Goal: Task Accomplishment & Management: Manage account settings

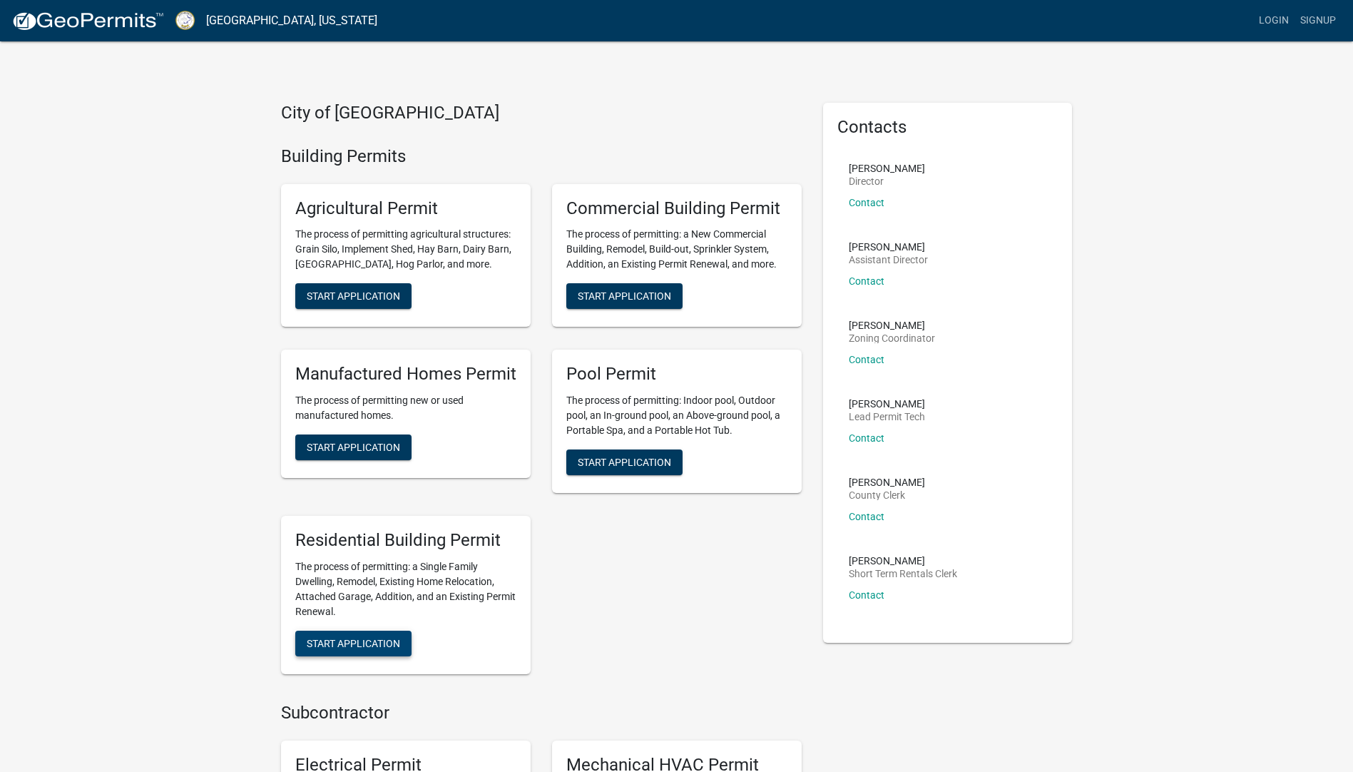
click at [358, 645] on span "Start Application" at bounding box center [353, 642] width 93 height 11
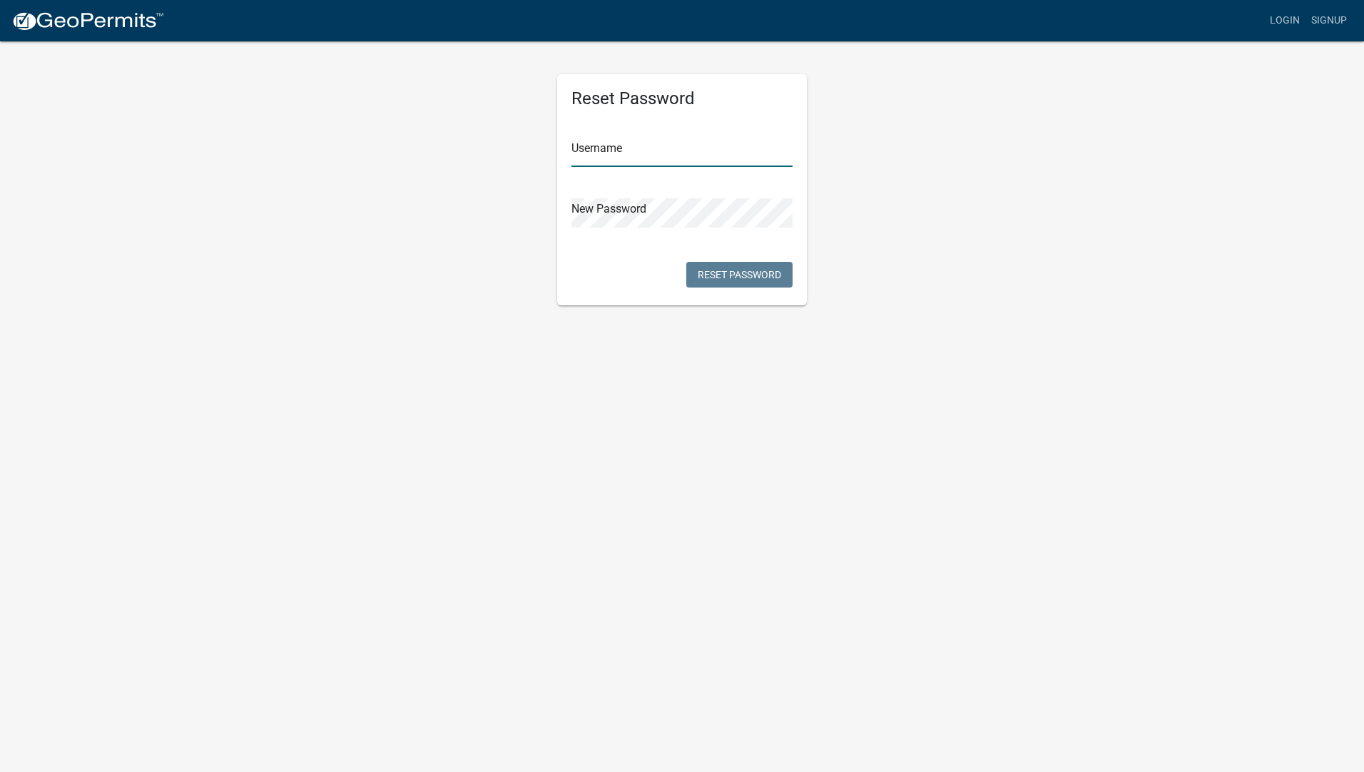
click at [605, 158] on input "text" at bounding box center [682, 152] width 221 height 29
type input "Jsdoster"
click at [745, 275] on button "Reset Password" at bounding box center [739, 275] width 106 height 26
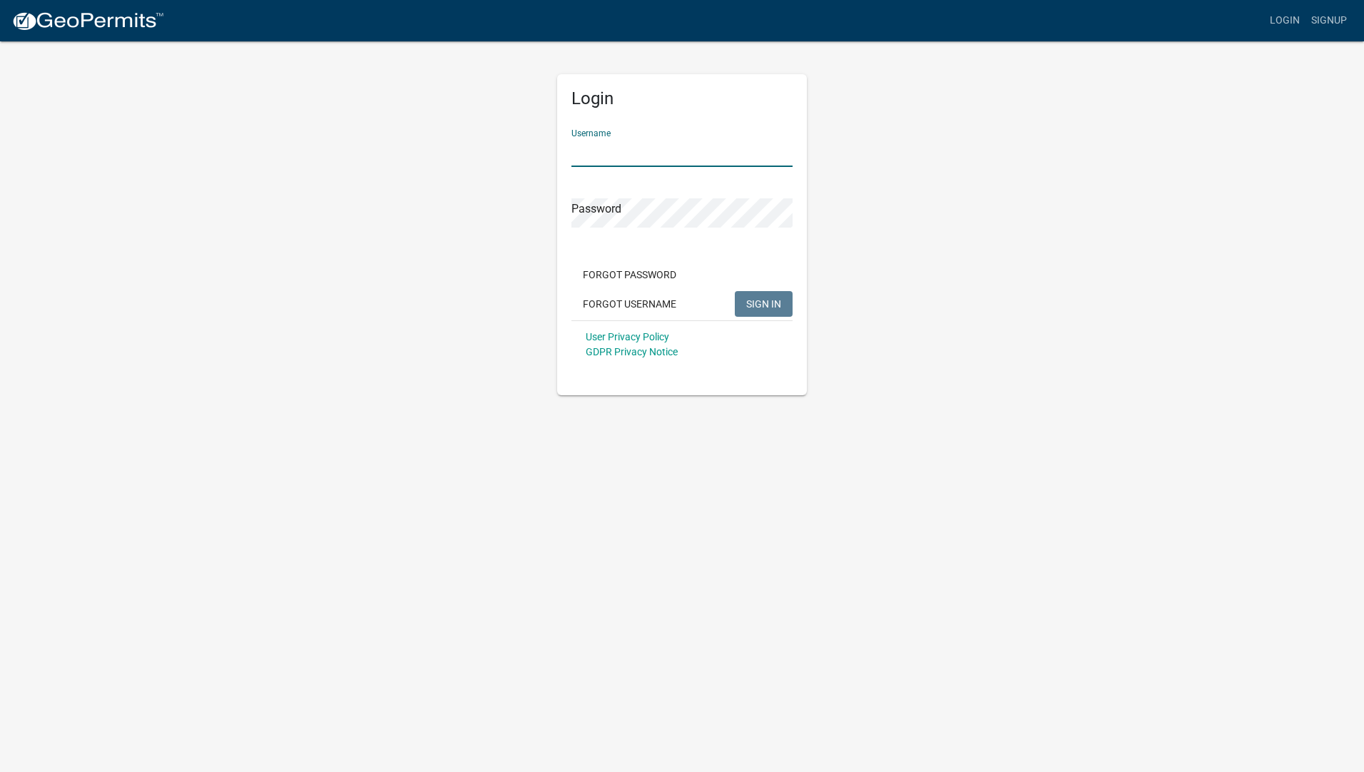
click at [596, 157] on input "Username" at bounding box center [682, 152] width 221 height 29
type input "Jsdoster"
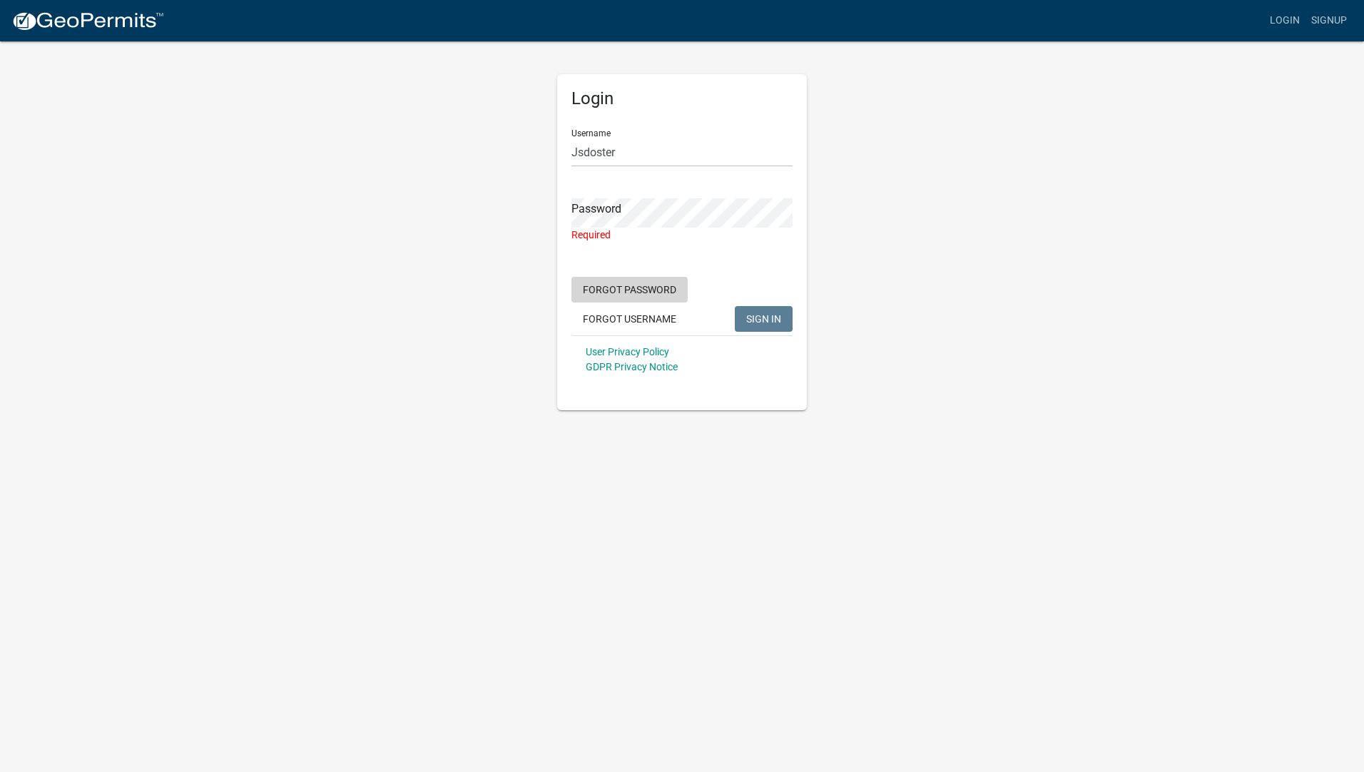
click at [639, 278] on button "Forgot Password" at bounding box center [630, 290] width 116 height 26
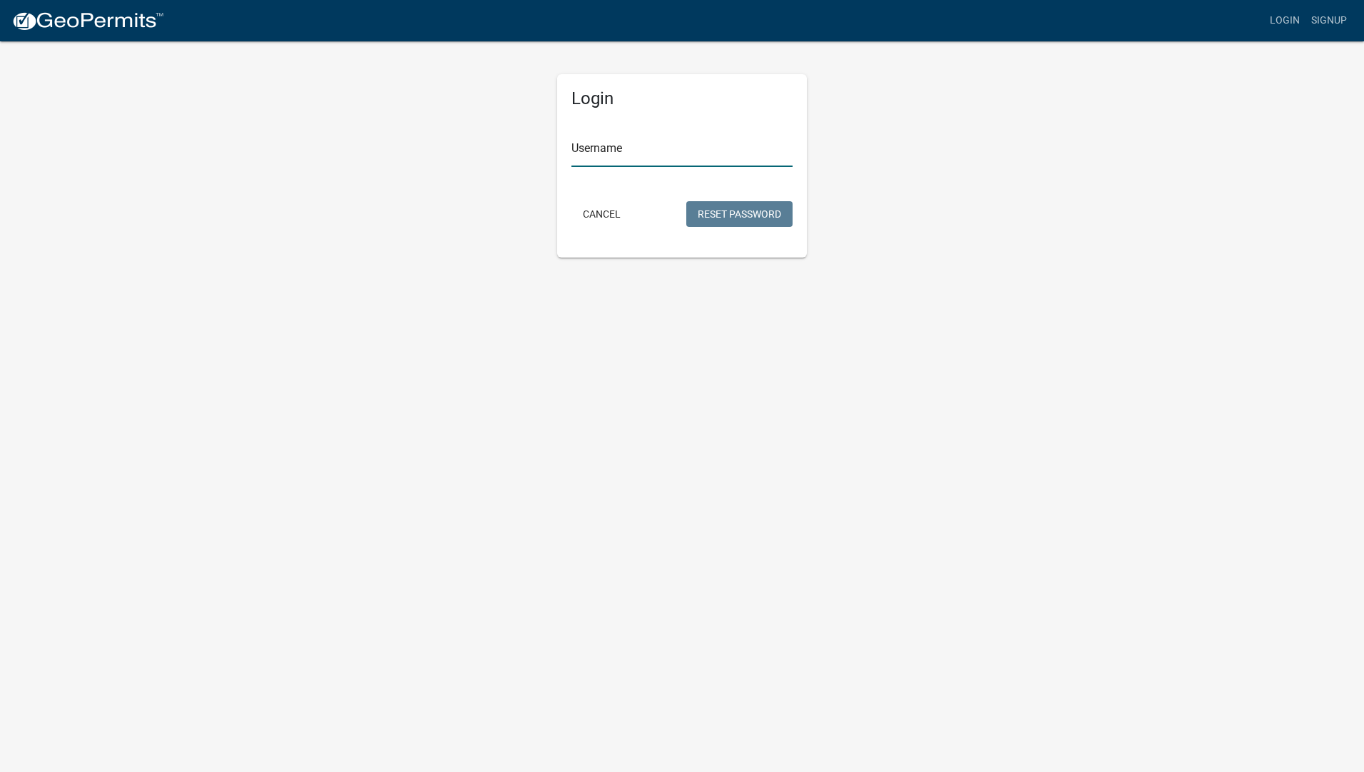
drag, startPoint x: 583, startPoint y: 153, endPoint x: 591, endPoint y: 145, distance: 11.1
click at [591, 145] on input "Username" at bounding box center [682, 152] width 221 height 29
type input "Jsdoster"
click at [751, 218] on button "Reset Password" at bounding box center [739, 214] width 106 height 26
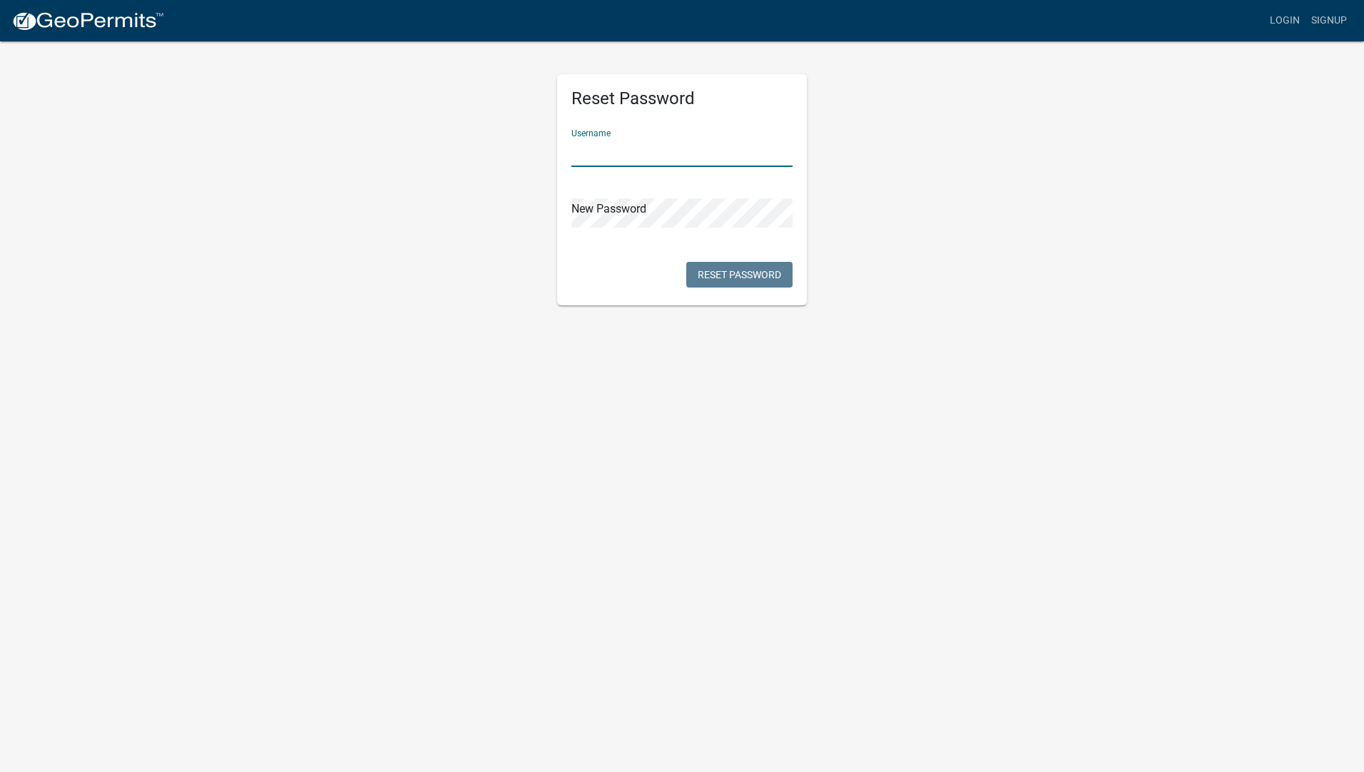
click at [585, 148] on input "text" at bounding box center [682, 152] width 221 height 29
type input "Jsdoster"
click at [744, 276] on button "Reset Password" at bounding box center [739, 275] width 106 height 26
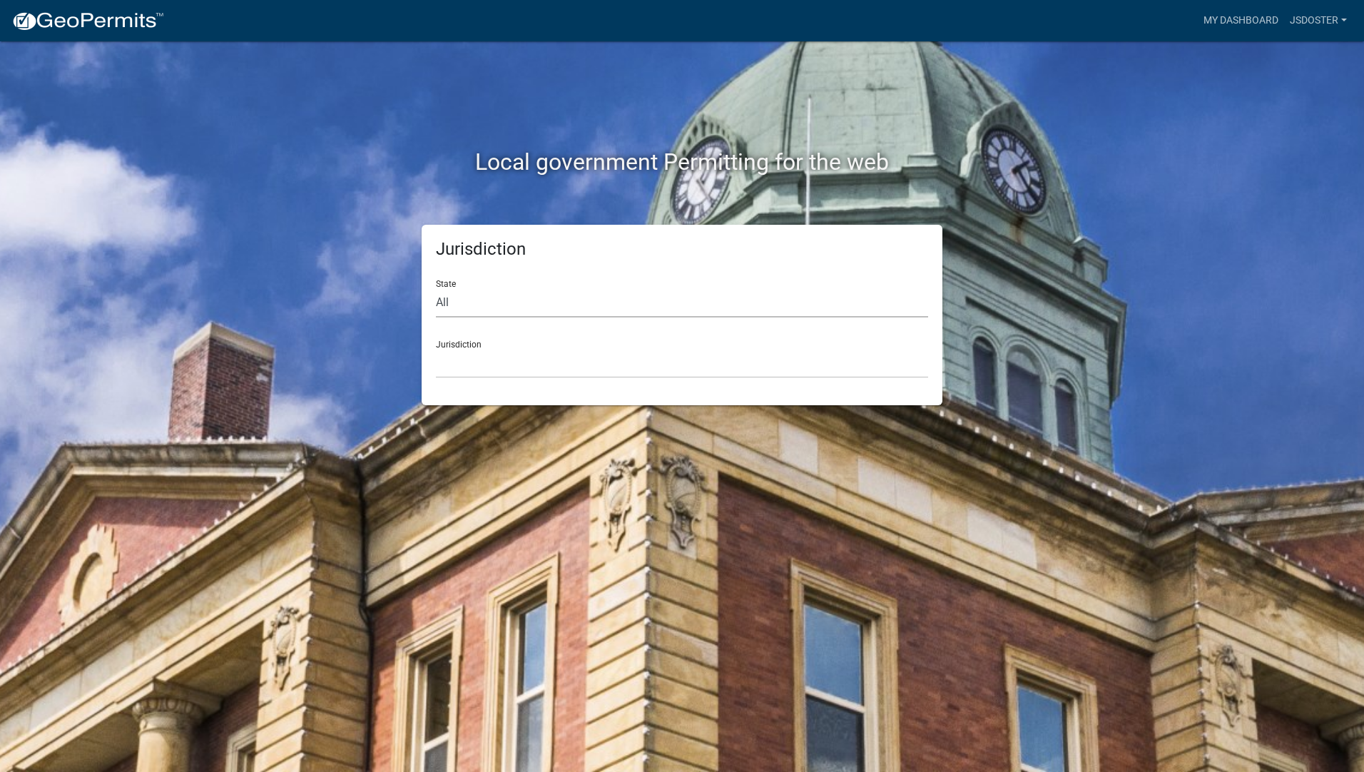
click at [456, 299] on select "All Colorado Georgia Indiana Iowa Kansas Minnesota Ohio South Carolina Wisconsin" at bounding box center [682, 302] width 492 height 29
select select "Georgia"
click at [436, 288] on select "All Colorado Georgia Indiana Iowa Kansas Minnesota Ohio South Carolina Wisconsin" at bounding box center [682, 302] width 492 height 29
click at [462, 342] on div "Jurisdiction City of Bainbridge, Georgia Cook County, Georgia Crawford County, …" at bounding box center [682, 353] width 492 height 49
click at [471, 350] on select "City of Bainbridge, Georgia Cook County, Georgia Crawford County, Georgia Gilme…" at bounding box center [682, 363] width 492 height 29
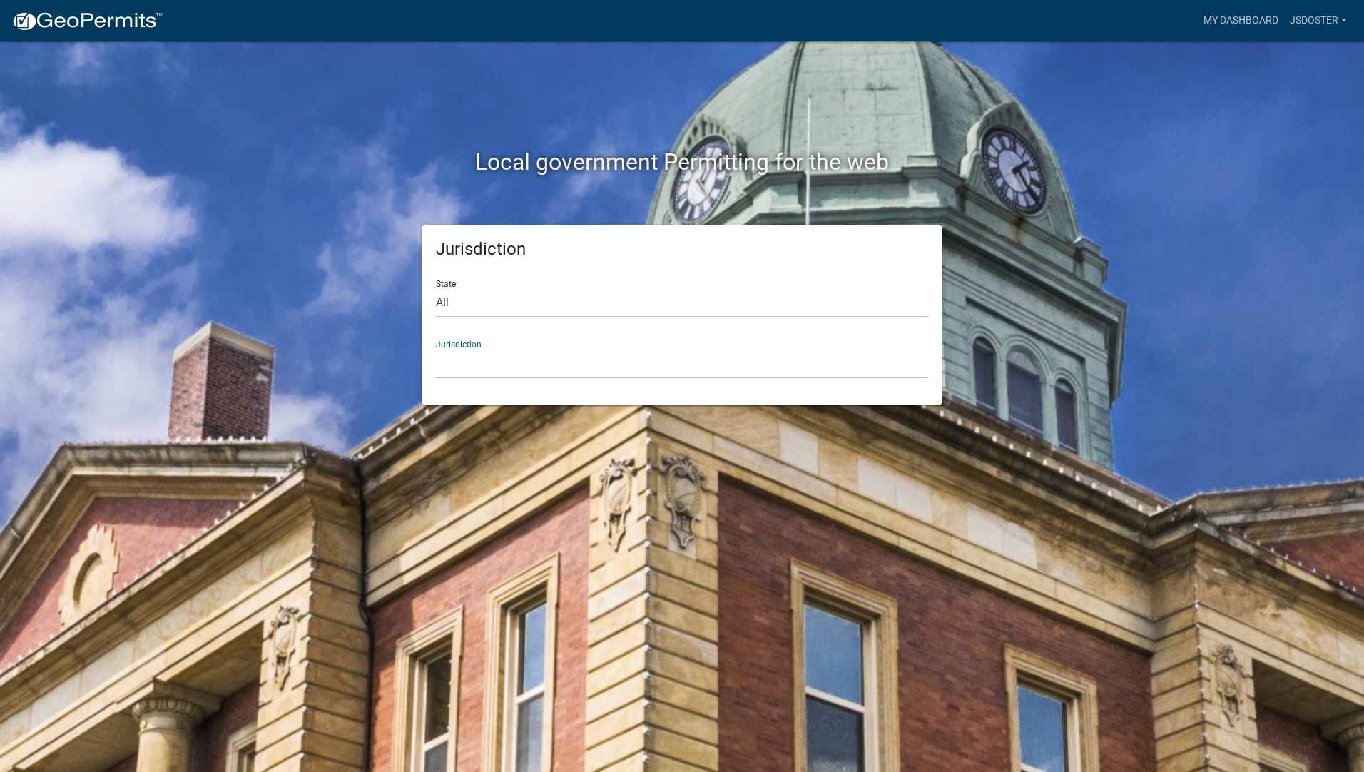
click at [449, 349] on select "Custer County, Colorado City of Bainbridge, Georgia Cook County, Georgia Crawfo…" at bounding box center [682, 363] width 492 height 29
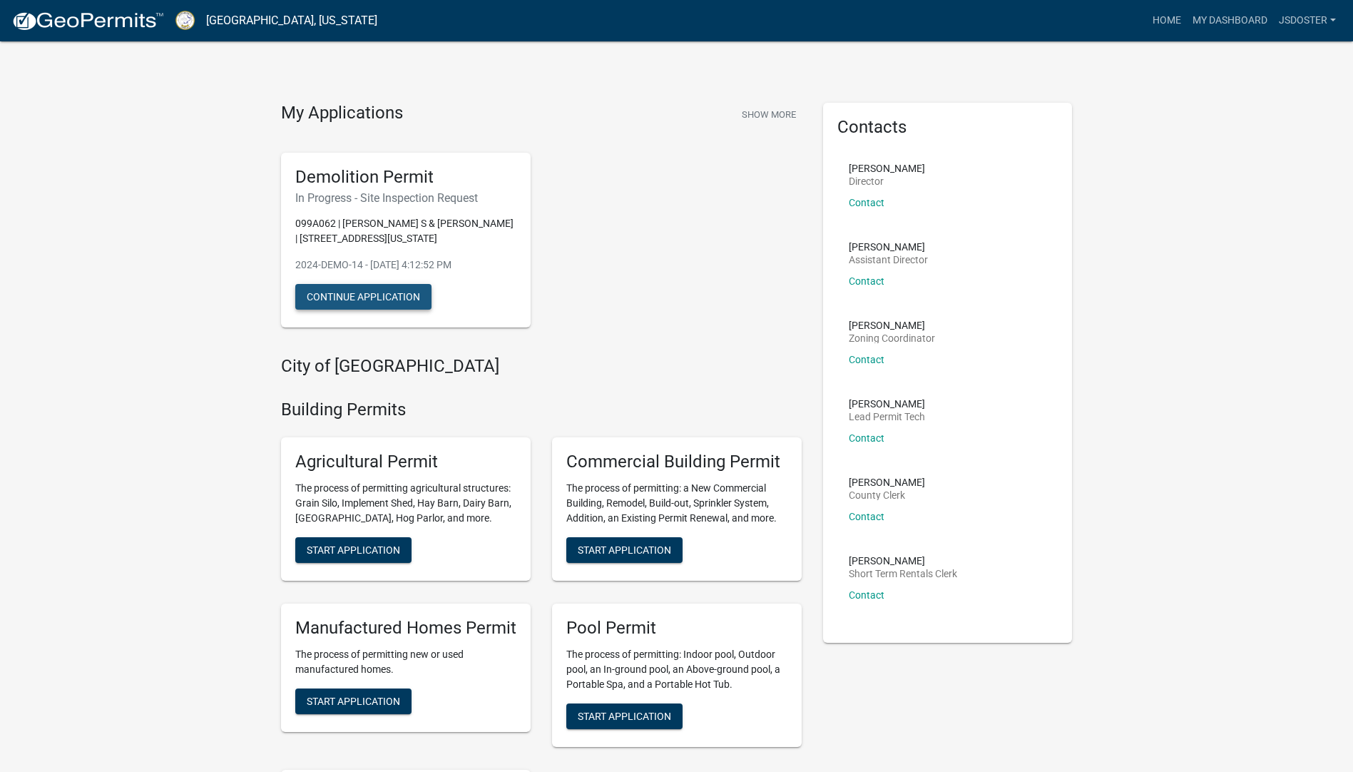
click at [337, 301] on button "Continue Application" at bounding box center [363, 297] width 136 height 26
click at [1212, 25] on link "My Dashboard" at bounding box center [1230, 20] width 86 height 27
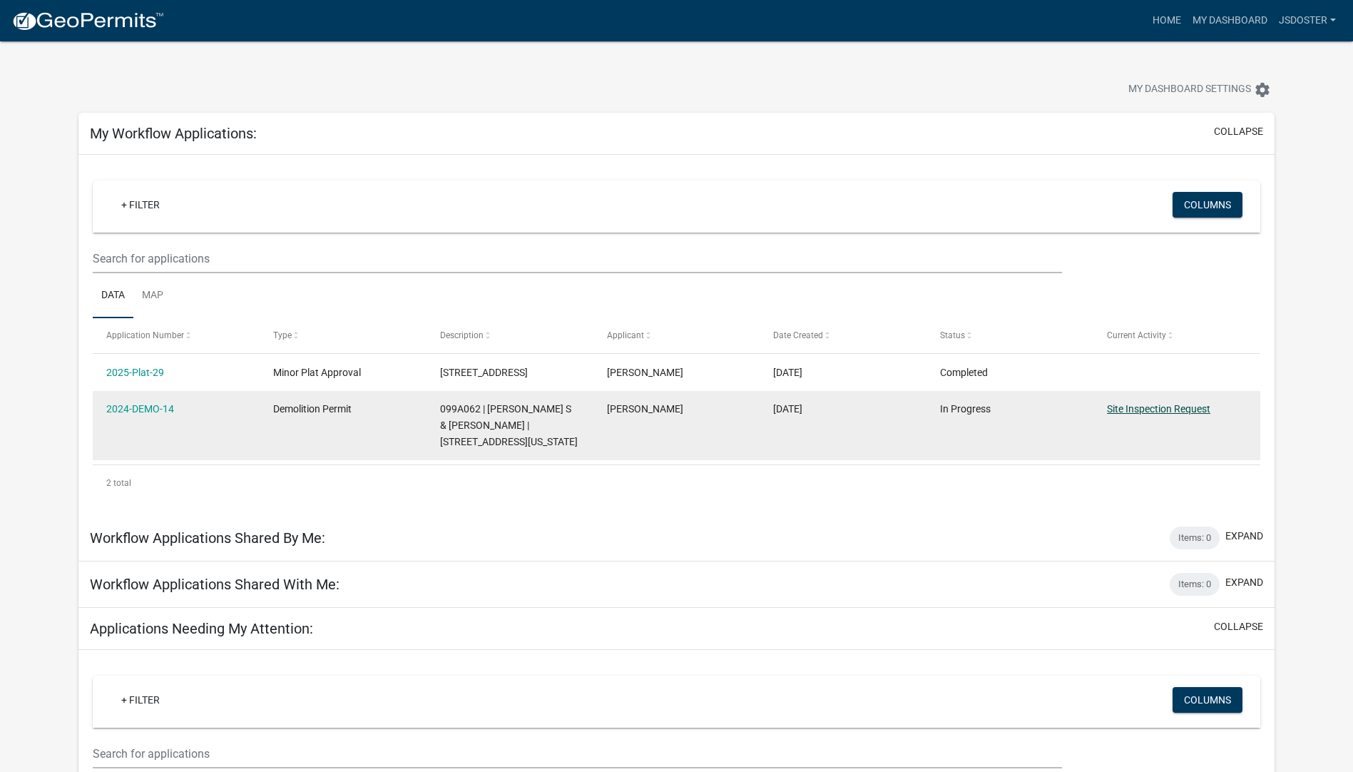
click at [1158, 407] on link "Site Inspection Request" at bounding box center [1158, 408] width 103 height 11
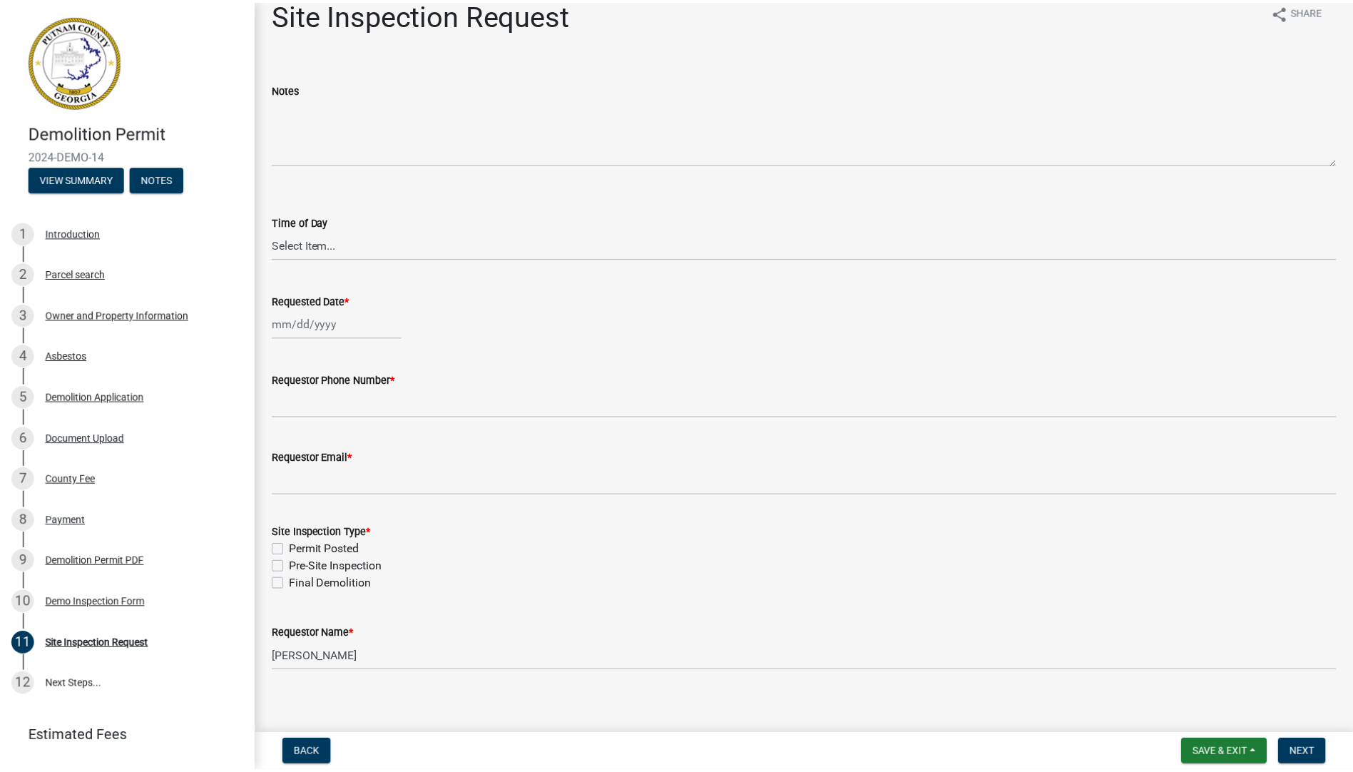
scroll to position [29, 0]
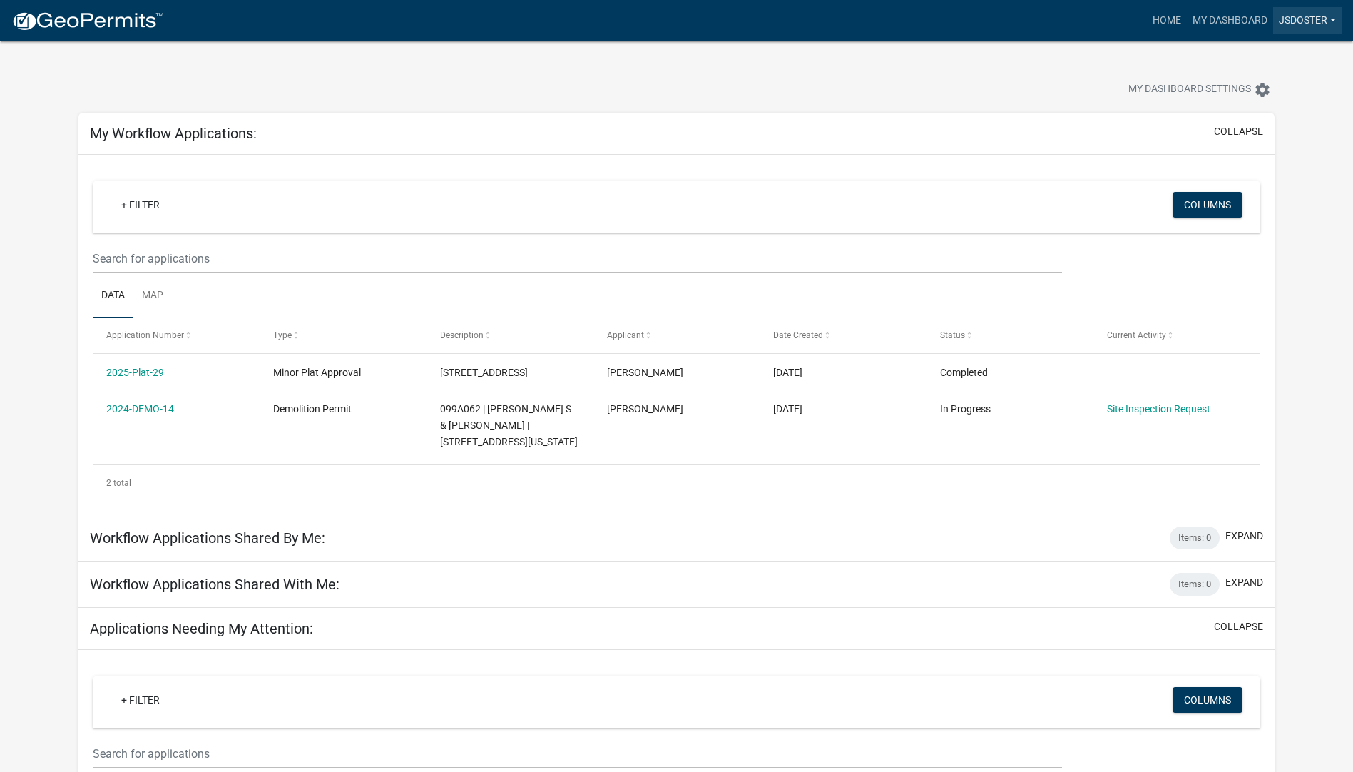
click at [1319, 19] on link "Jsdoster" at bounding box center [1308, 20] width 68 height 27
click at [1259, 56] on link "Account" at bounding box center [1285, 58] width 114 height 34
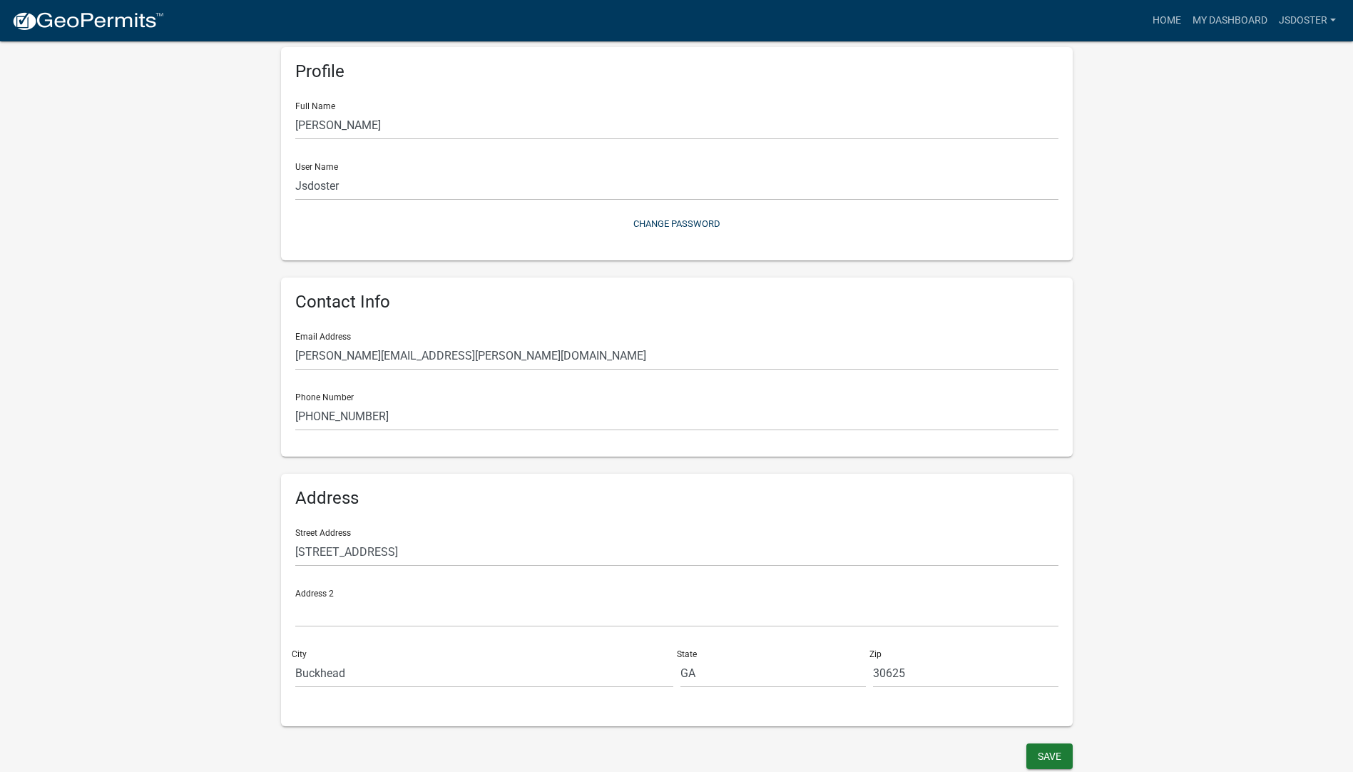
scroll to position [59, 0]
click at [1052, 753] on button "Save" at bounding box center [1050, 756] width 46 height 26
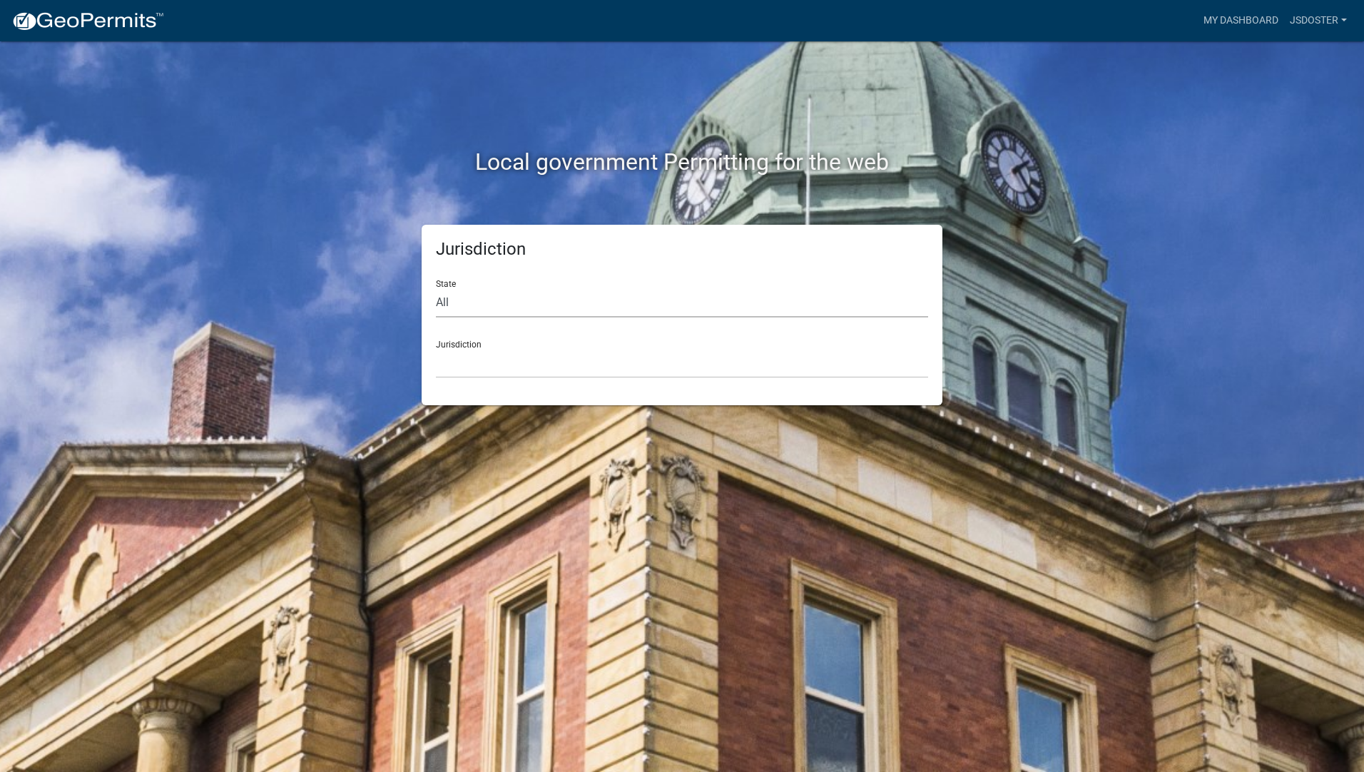
click at [445, 305] on select "All Colorado Georgia Indiana Iowa Kansas Minnesota Ohio South Carolina Wisconsin" at bounding box center [682, 302] width 492 height 29
select select "Georgia"
click at [436, 288] on select "All Colorado Georgia Indiana Iowa Kansas Minnesota Ohio South Carolina Wisconsin" at bounding box center [682, 302] width 492 height 29
click at [459, 345] on div "Jurisdiction City of Bainbridge, Georgia Cook County, Georgia Crawford County, …" at bounding box center [682, 353] width 492 height 49
click at [472, 347] on div "Jurisdiction City of Bainbridge, Georgia Cook County, Georgia Crawford County, …" at bounding box center [682, 353] width 492 height 49
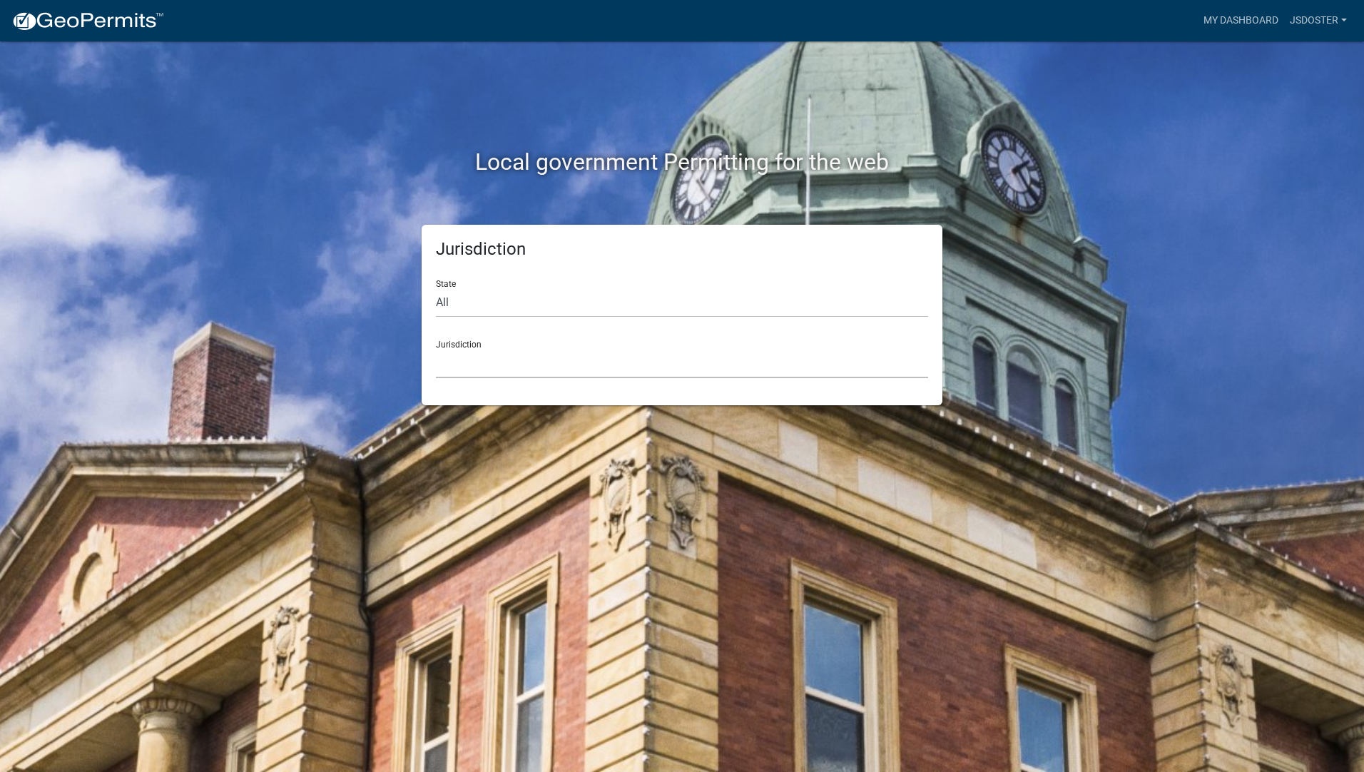
click at [481, 367] on select "City of Bainbridge, Georgia Cook County, Georgia Crawford County, Georgia Gilme…" at bounding box center [682, 363] width 492 height 29
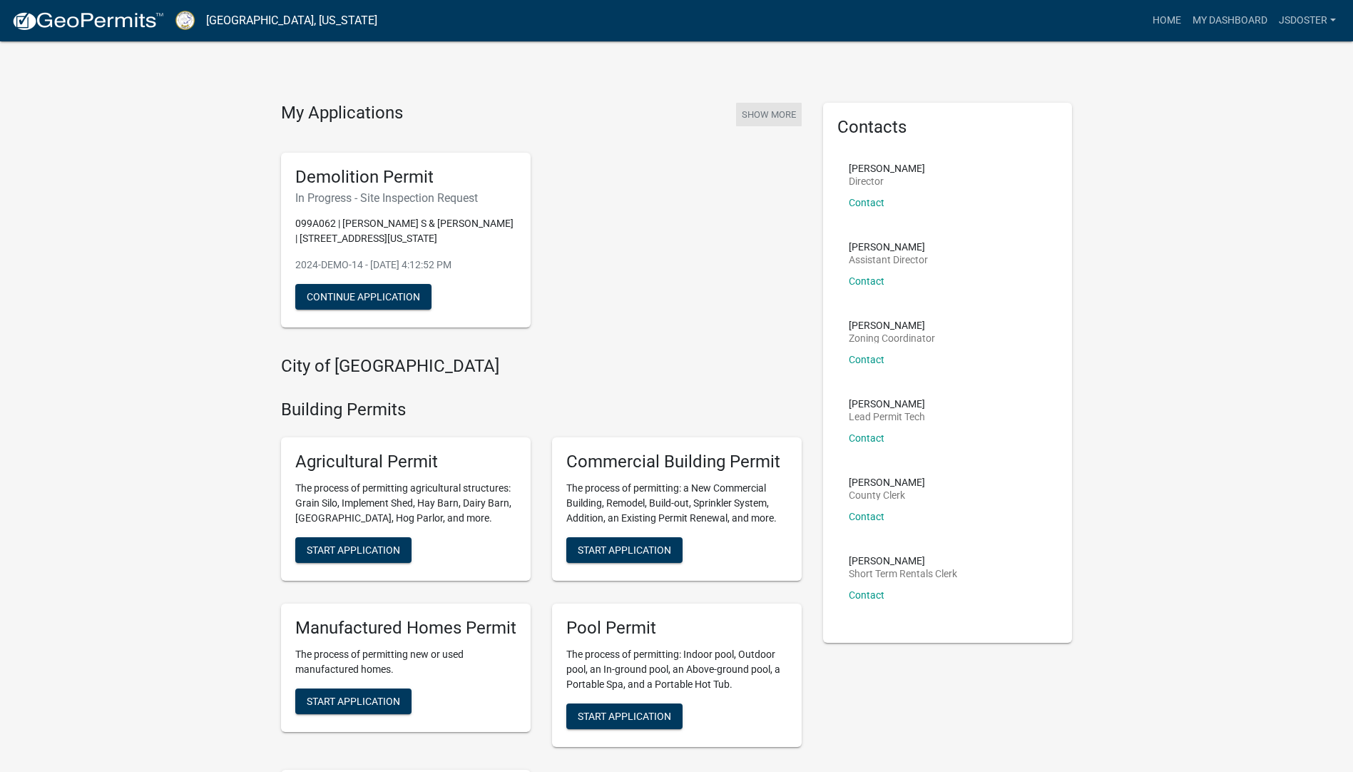
click at [781, 113] on button "Show More" at bounding box center [769, 115] width 66 height 24
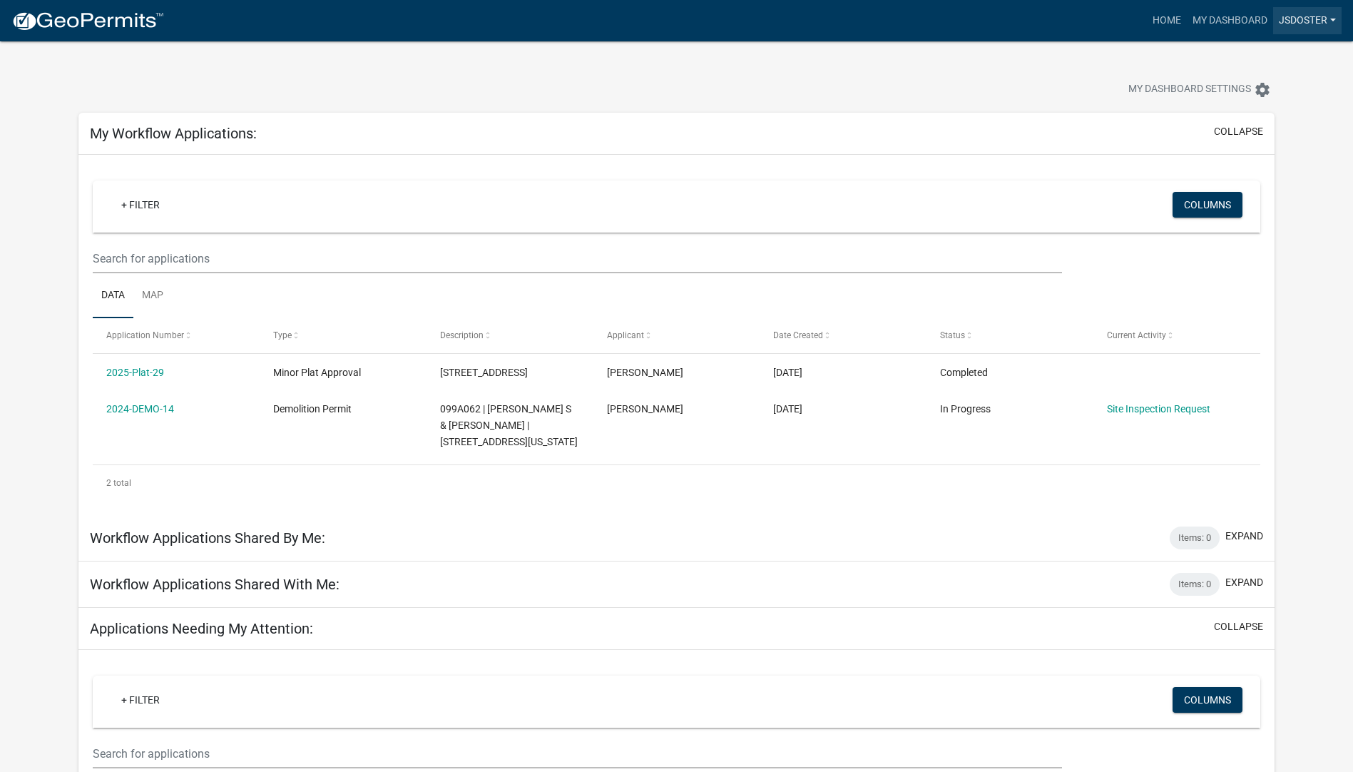
click at [1308, 23] on link "Jsdoster" at bounding box center [1308, 20] width 68 height 27
click at [1310, 17] on link "Jsdoster" at bounding box center [1308, 20] width 68 height 27
click at [1153, 22] on link "Home" at bounding box center [1167, 20] width 40 height 27
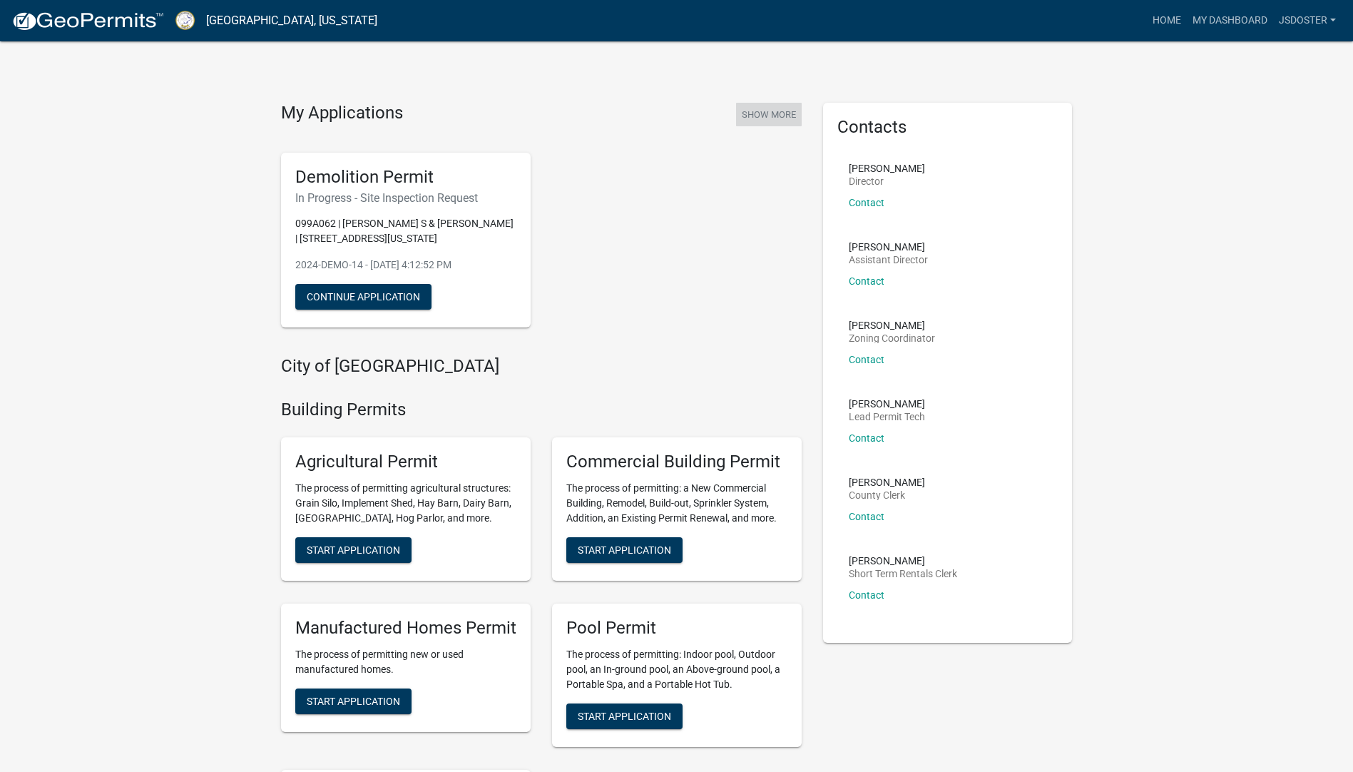
click at [766, 112] on button "Show More" at bounding box center [769, 115] width 66 height 24
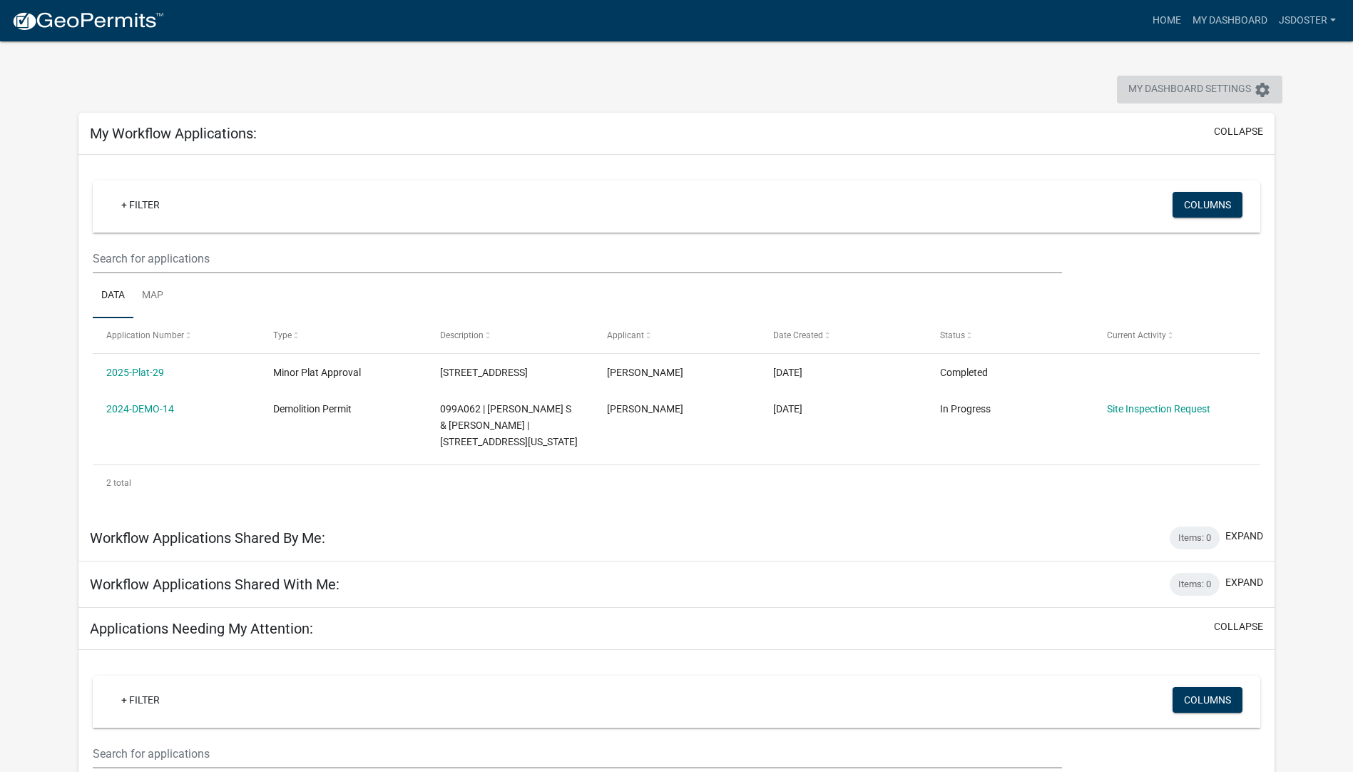
click at [1234, 91] on span "My Dashboard Settings" at bounding box center [1190, 89] width 123 height 17
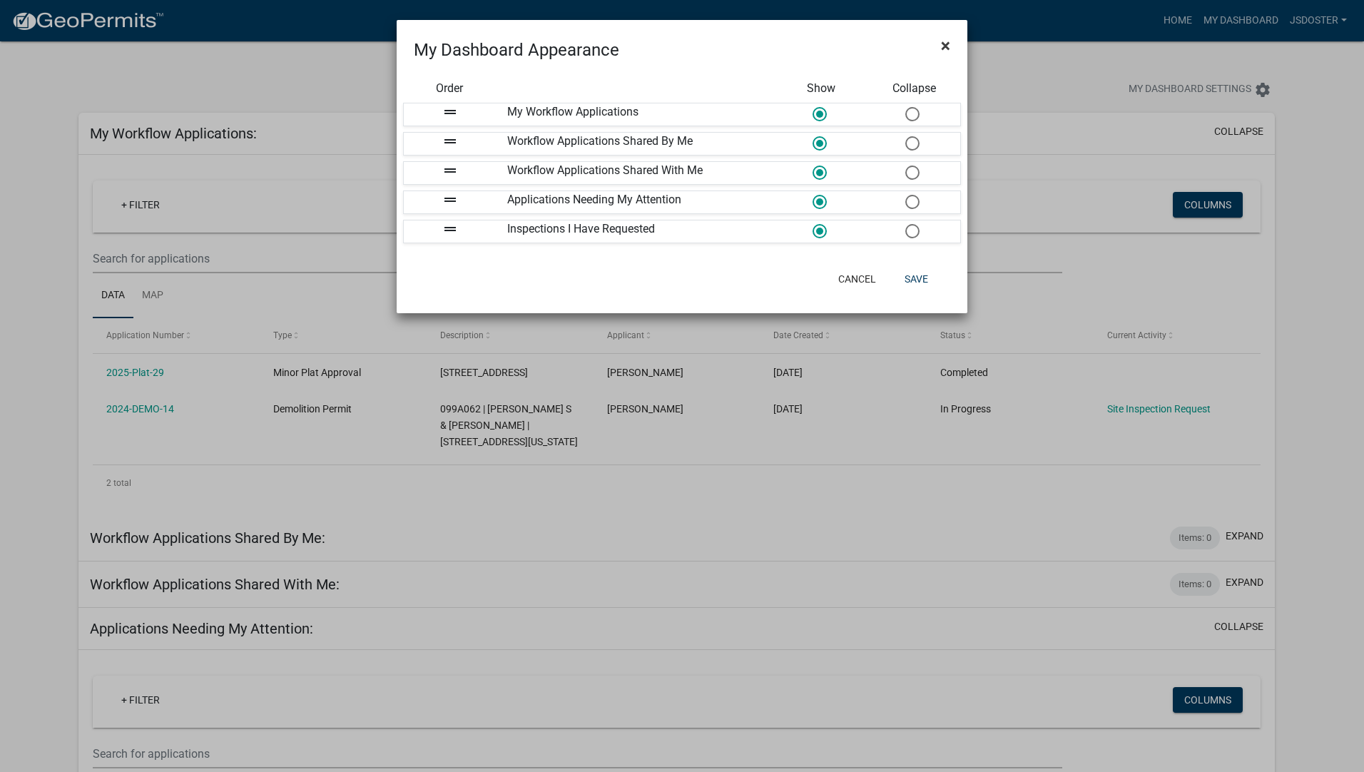
click at [945, 42] on span "×" at bounding box center [945, 46] width 9 height 20
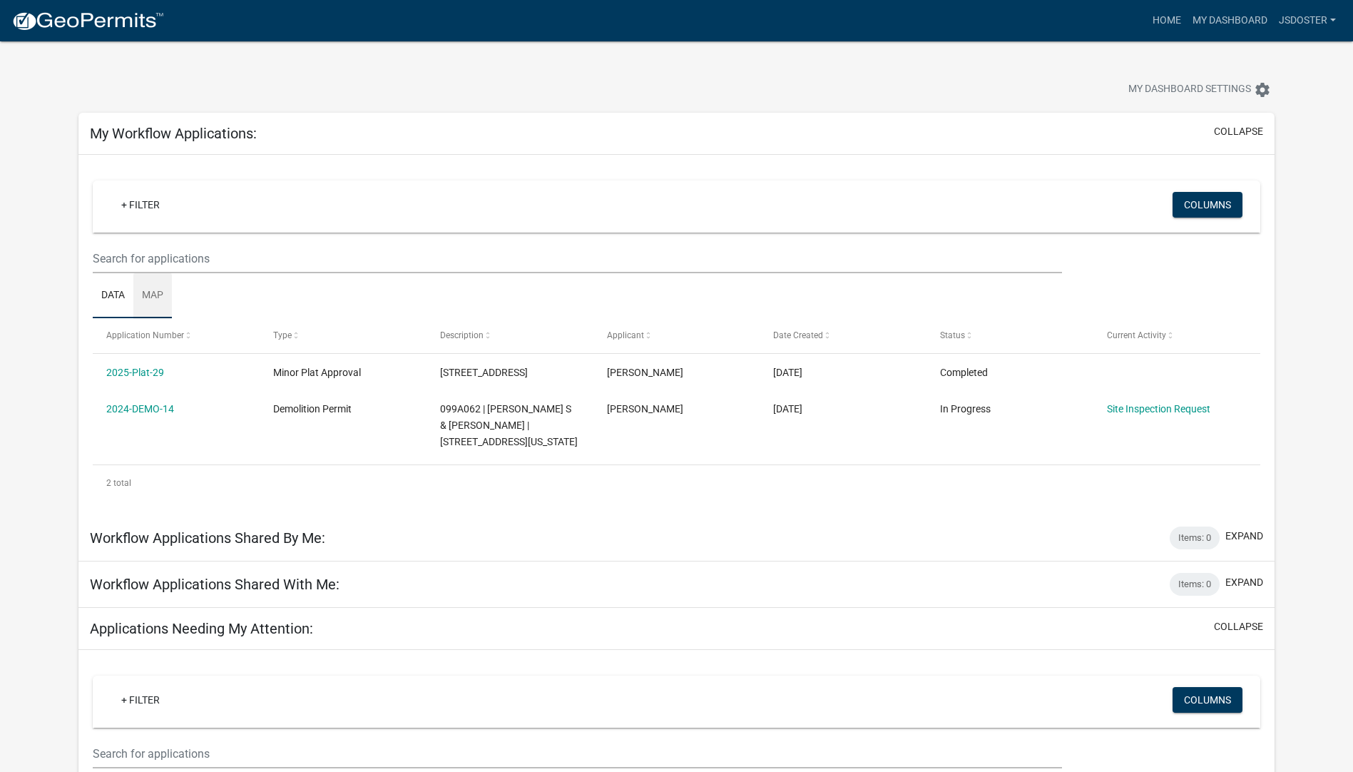
click at [147, 291] on link "Map" at bounding box center [152, 296] width 39 height 46
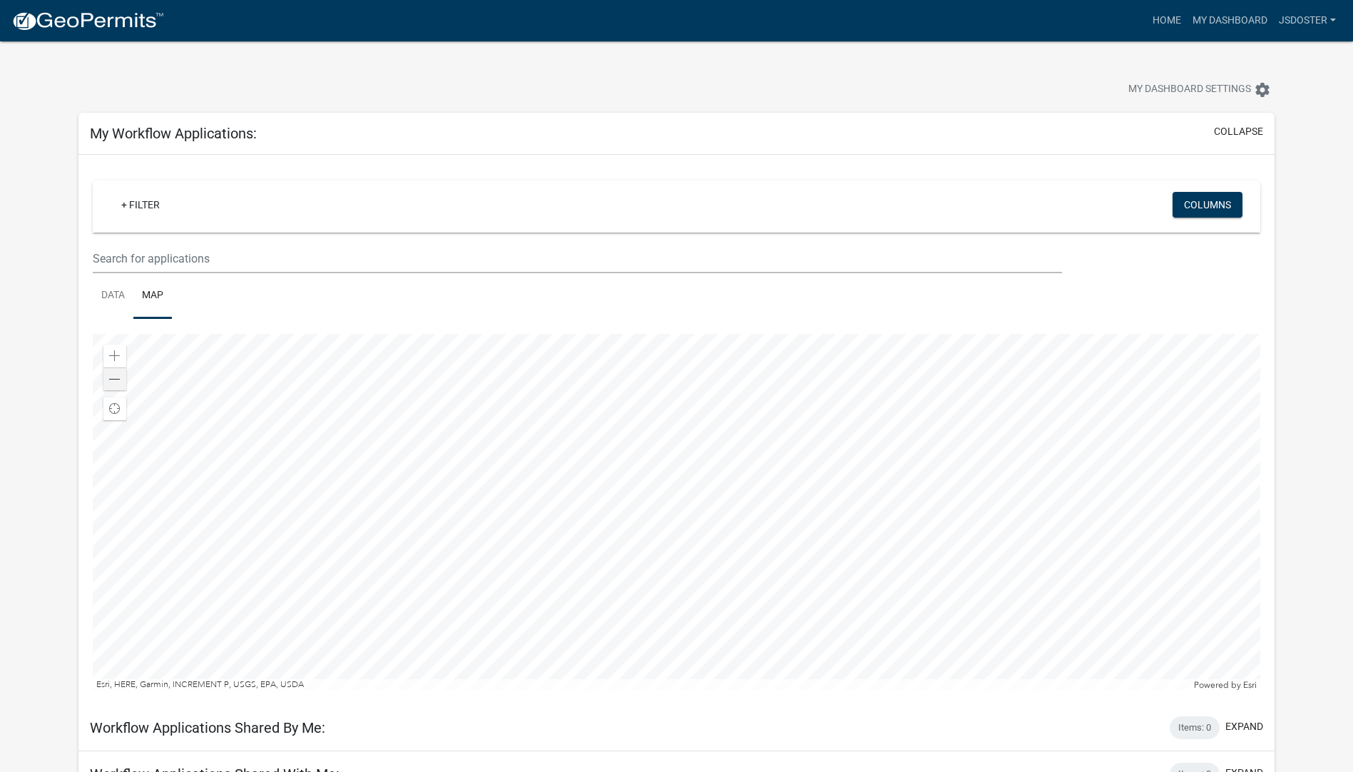
click at [940, 476] on div at bounding box center [677, 512] width 1168 height 357
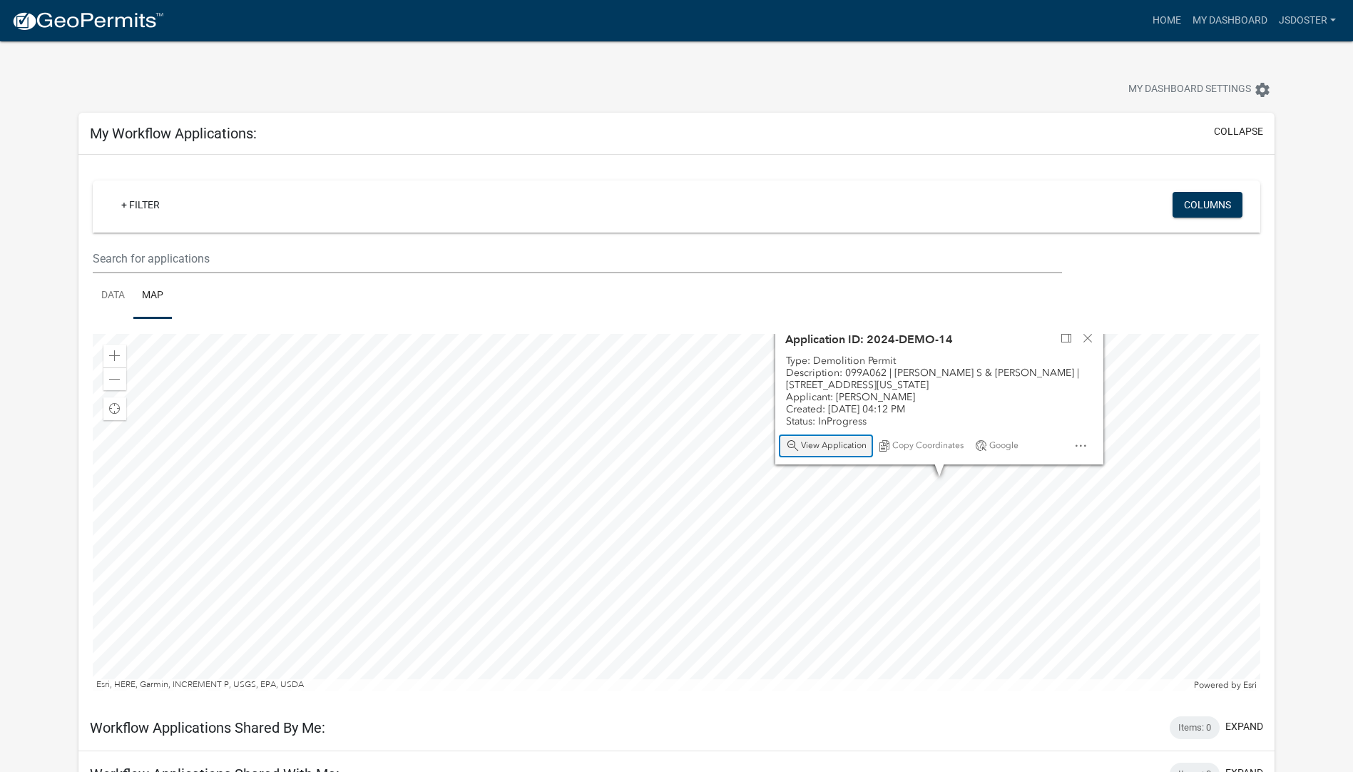
click at [847, 447] on span "View Application" at bounding box center [834, 445] width 66 height 11
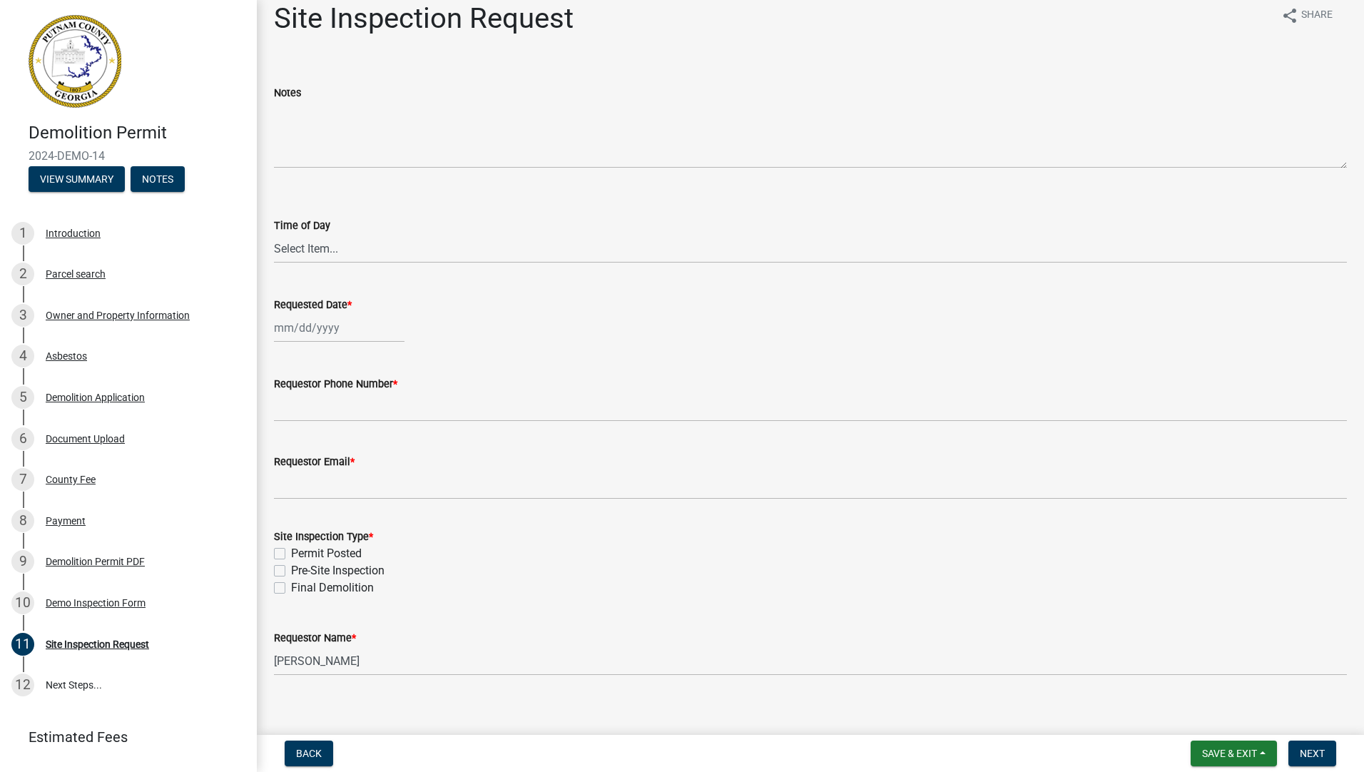
scroll to position [29, 0]
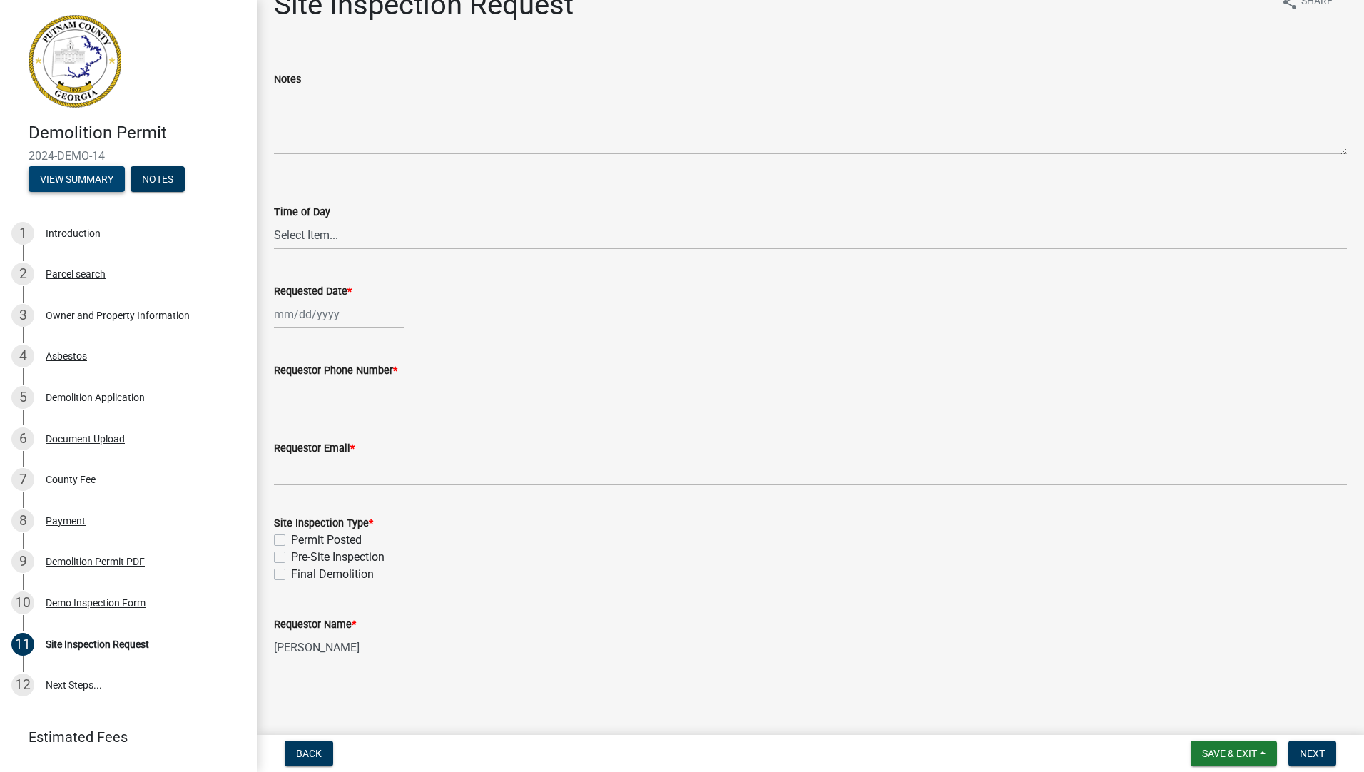
click at [97, 182] on button "View Summary" at bounding box center [77, 179] width 96 height 26
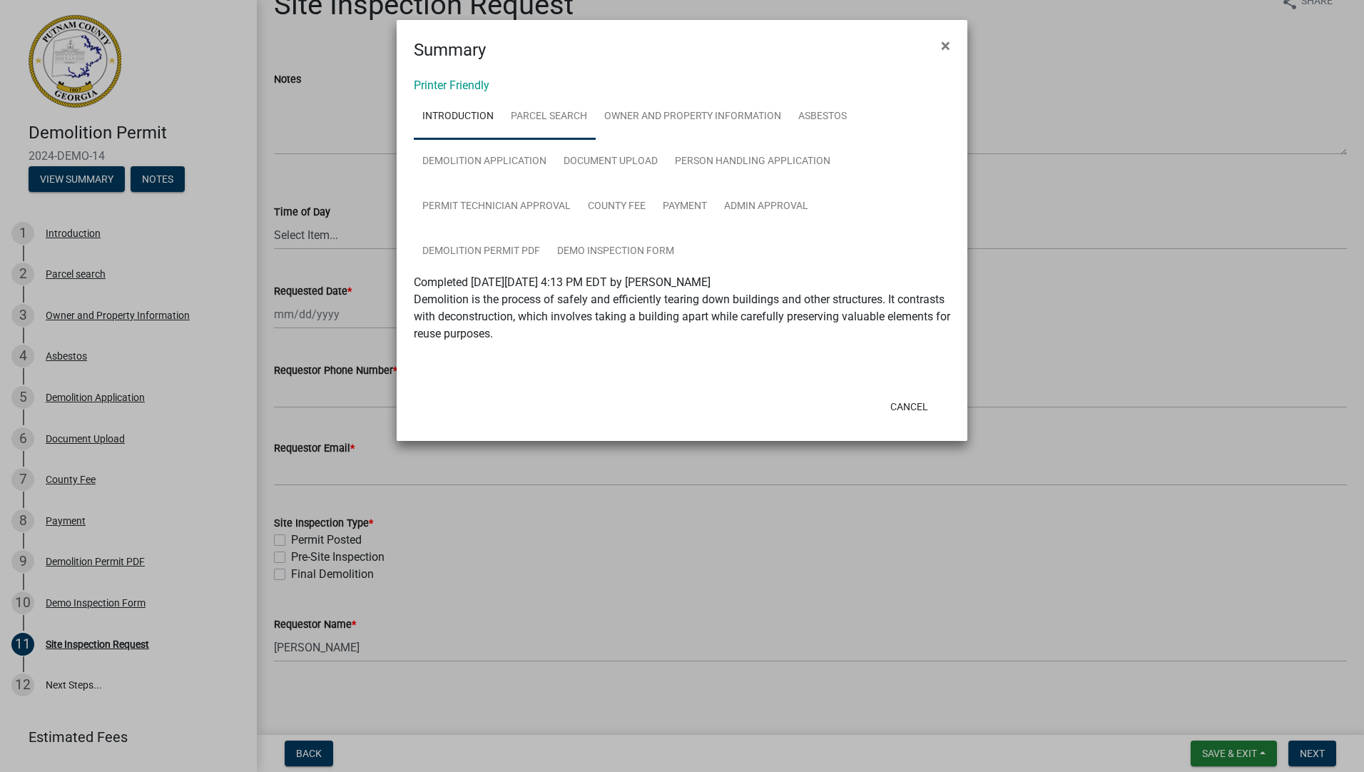
click at [559, 114] on link "Parcel search" at bounding box center [548, 117] width 93 height 46
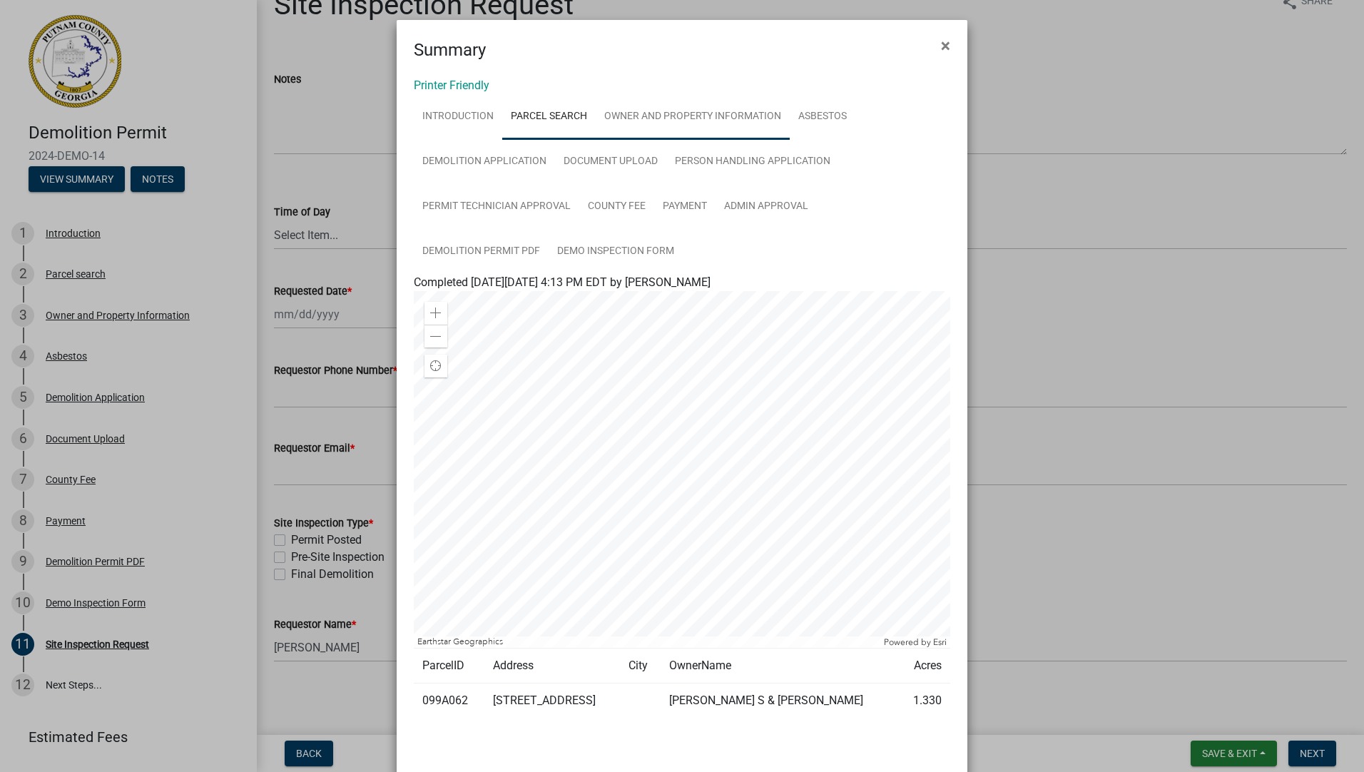
click at [672, 116] on link "Owner and Property Information" at bounding box center [693, 117] width 194 height 46
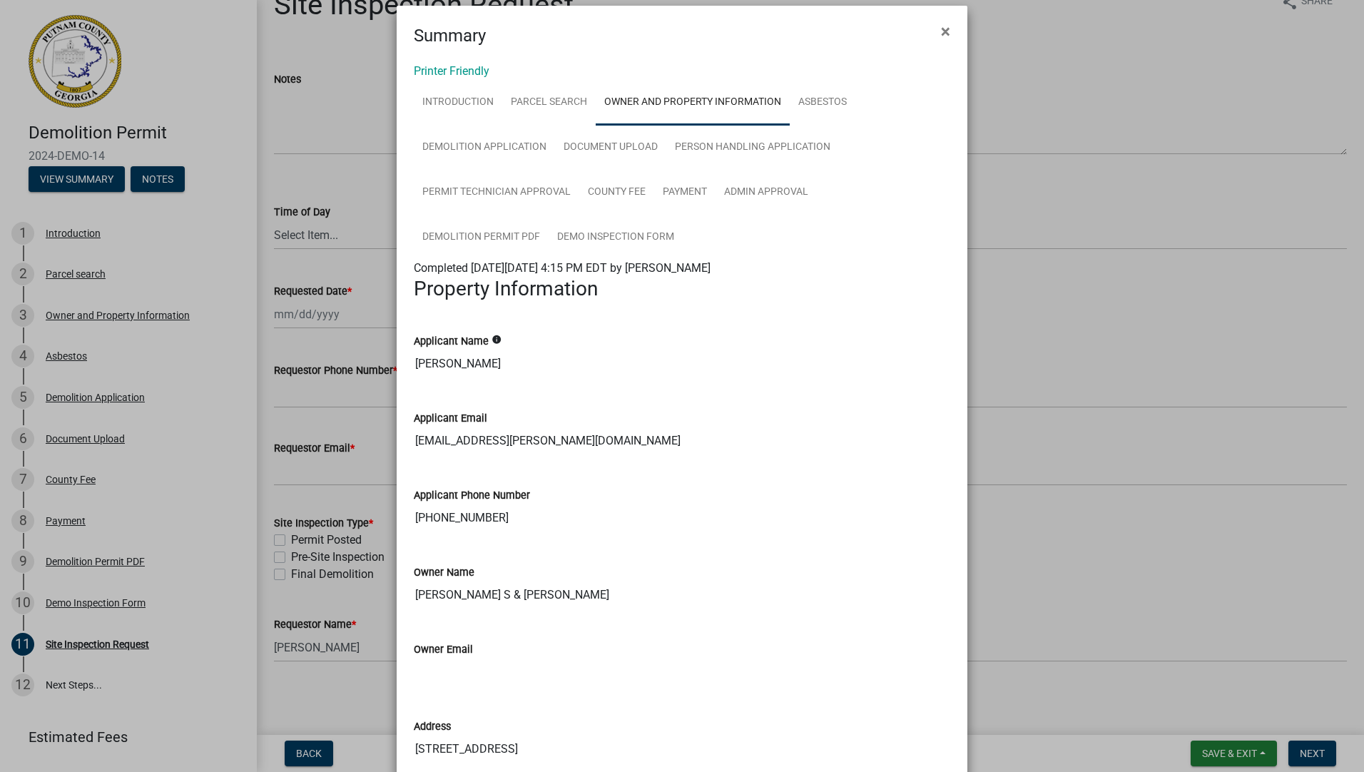
scroll to position [0, 0]
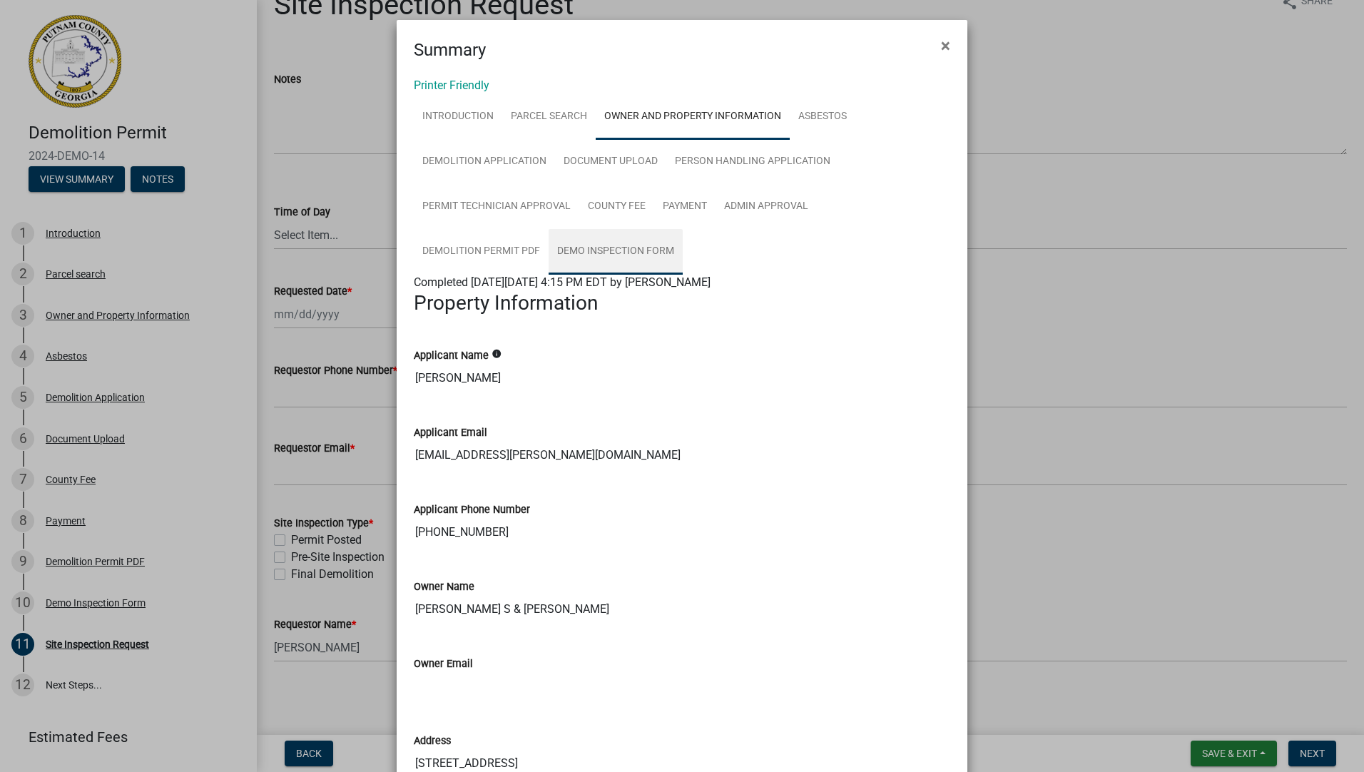
click at [625, 248] on link "Demo Inspection Form" at bounding box center [616, 252] width 134 height 46
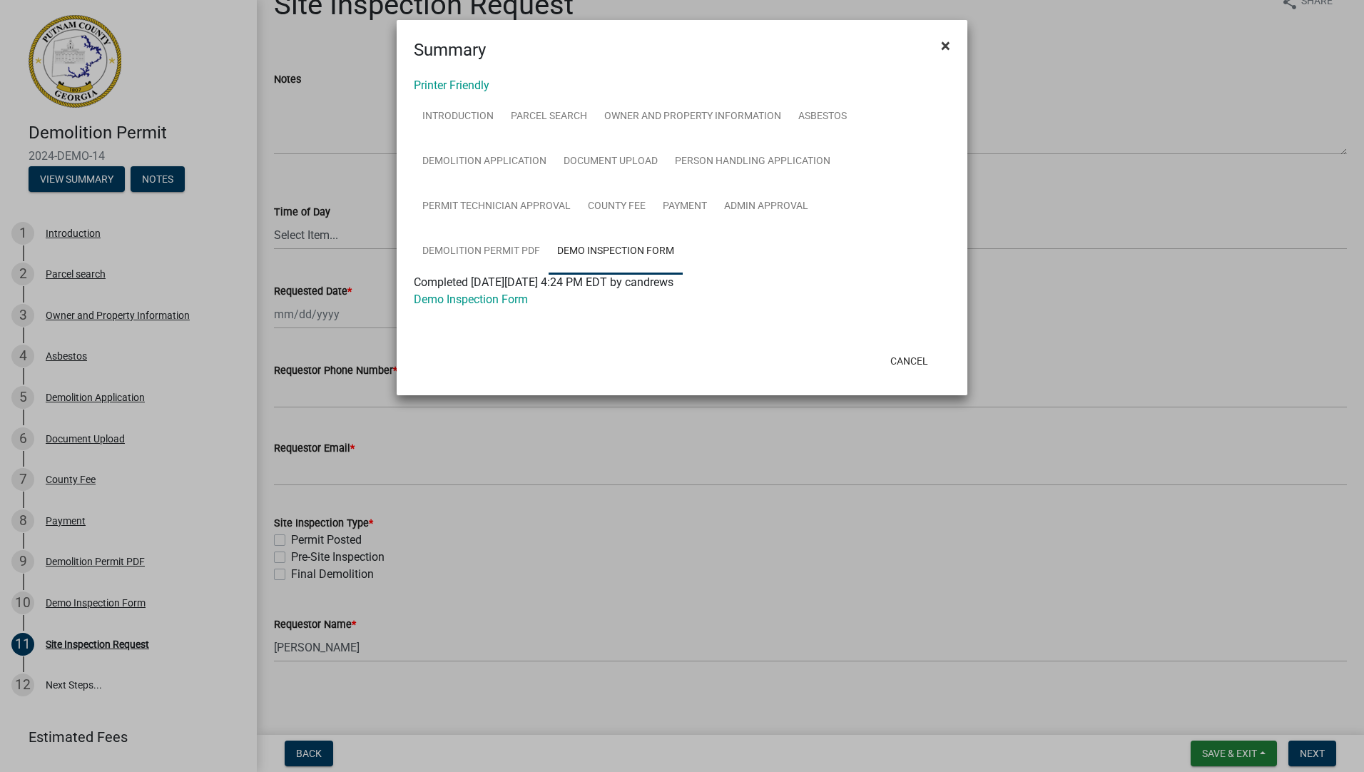
click at [942, 44] on span "×" at bounding box center [945, 46] width 9 height 20
